Goal: Obtain resource: Obtain resource

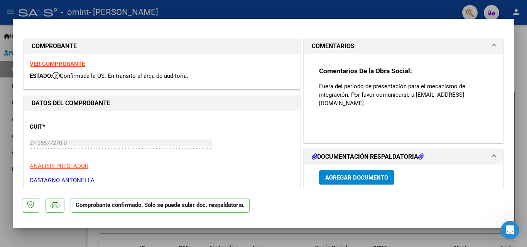
click at [56, 63] on strong "VER COMPROBANTE" at bounding box center [57, 64] width 55 height 7
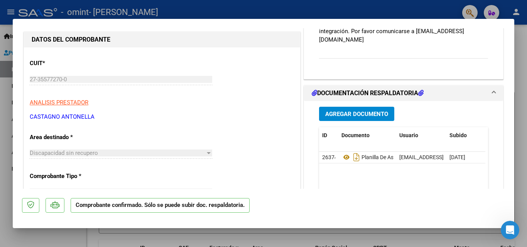
scroll to position [77, 0]
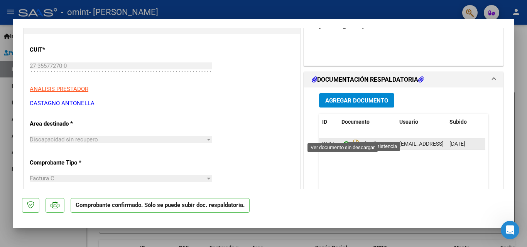
click at [345, 139] on icon at bounding box center [347, 143] width 10 height 9
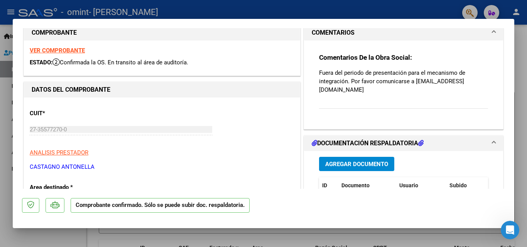
scroll to position [0, 0]
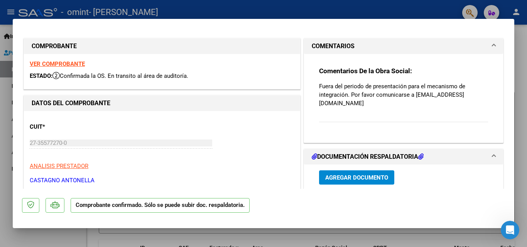
click at [290, 6] on div at bounding box center [263, 123] width 527 height 247
type input "$ 0,00"
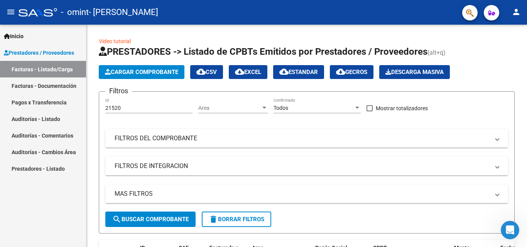
click at [73, 68] on link "Facturas - Listado/Carga" at bounding box center [43, 69] width 86 height 17
